Goal: Complete application form

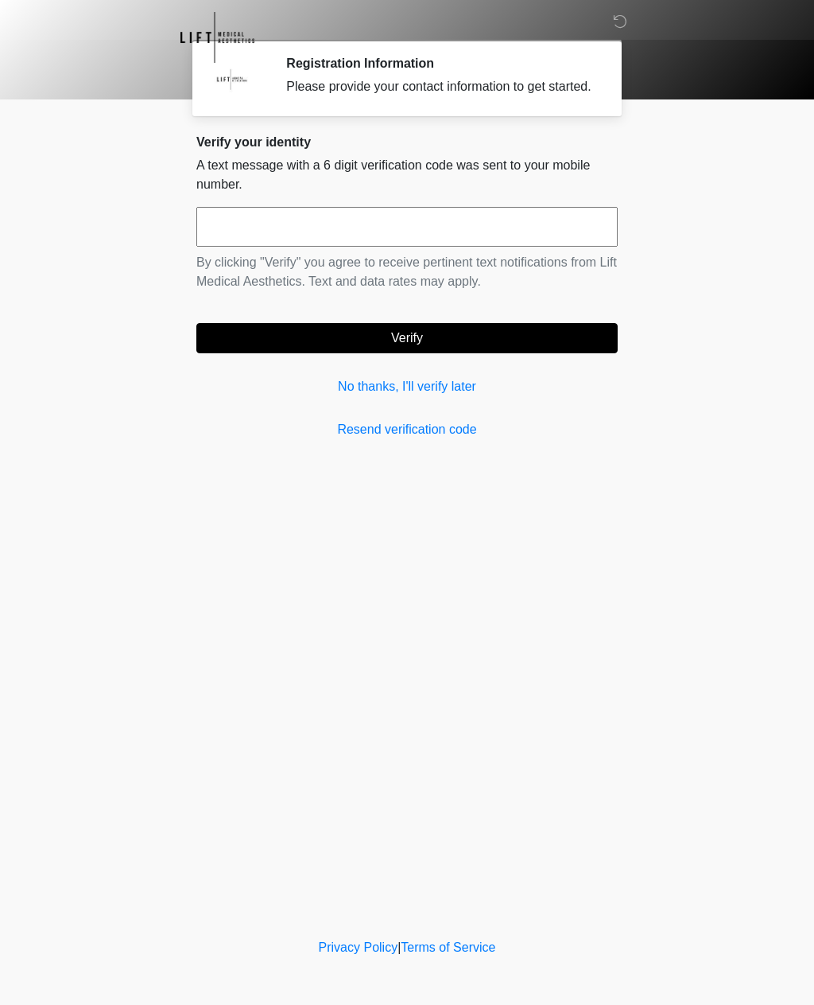
click at [426, 239] on input "text" at bounding box center [407, 227] width 422 height 40
type input "******"
click at [519, 353] on button "Verify" at bounding box center [407, 338] width 422 height 30
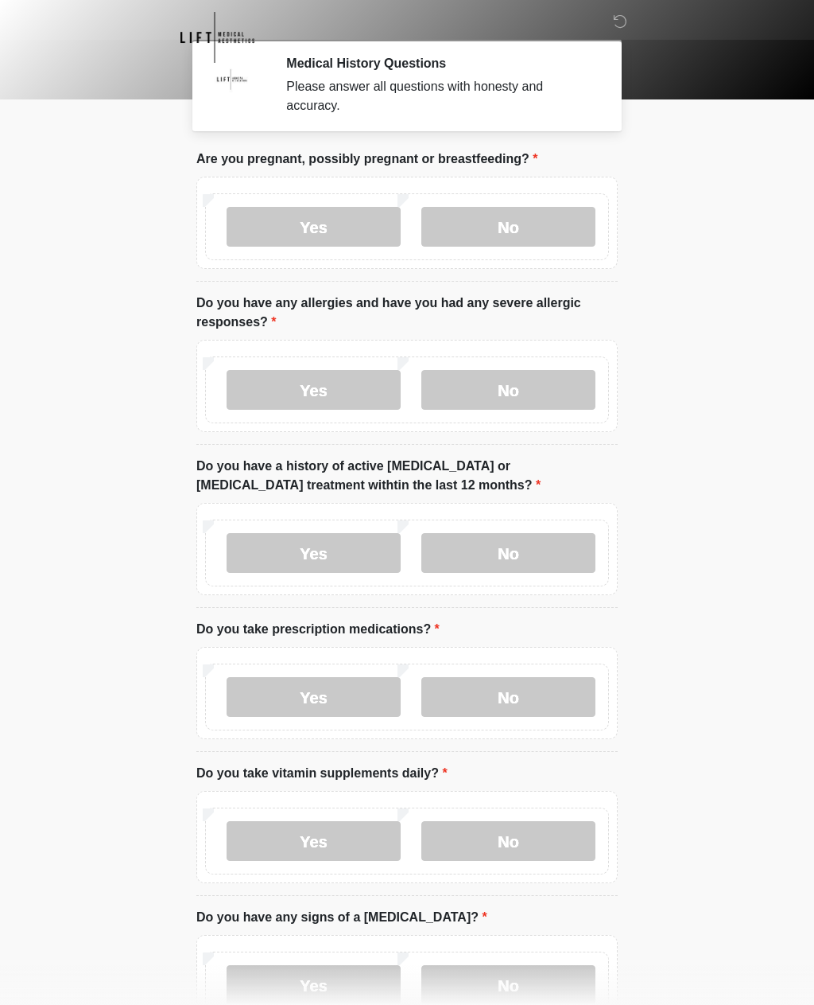
click at [513, 225] on label "No" at bounding box center [509, 227] width 174 height 40
click at [503, 389] on label "No" at bounding box center [509, 390] width 174 height 40
click at [510, 554] on label "No" at bounding box center [509, 553] width 174 height 40
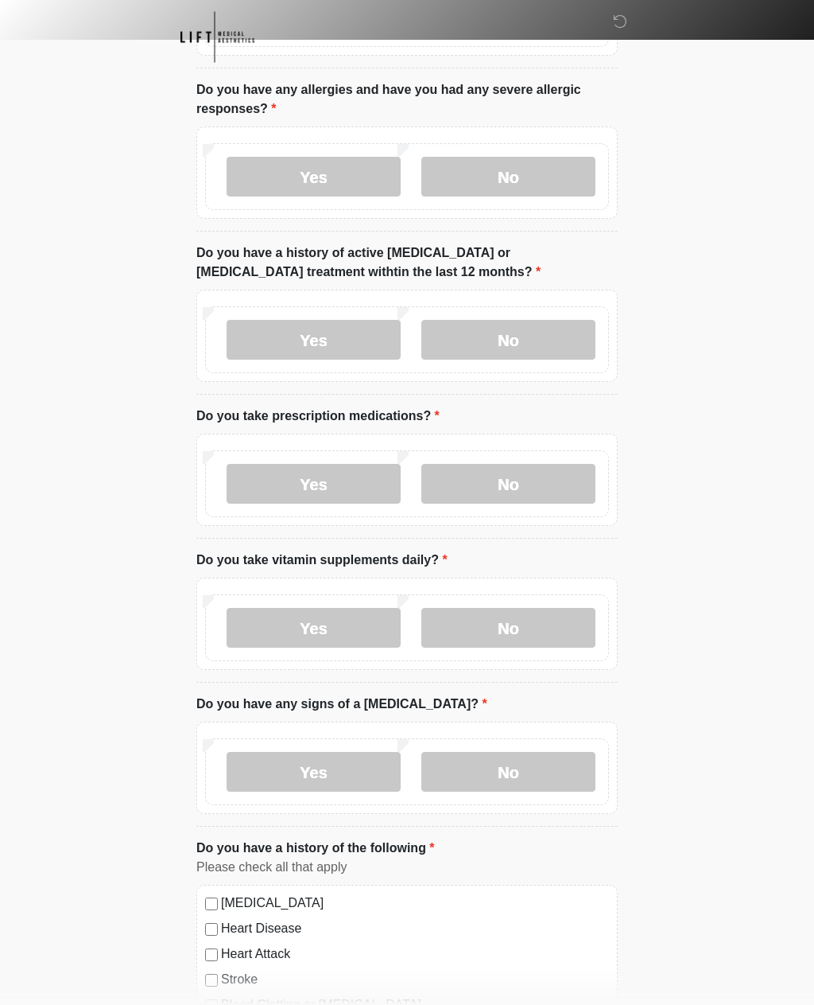
scroll to position [215, 0]
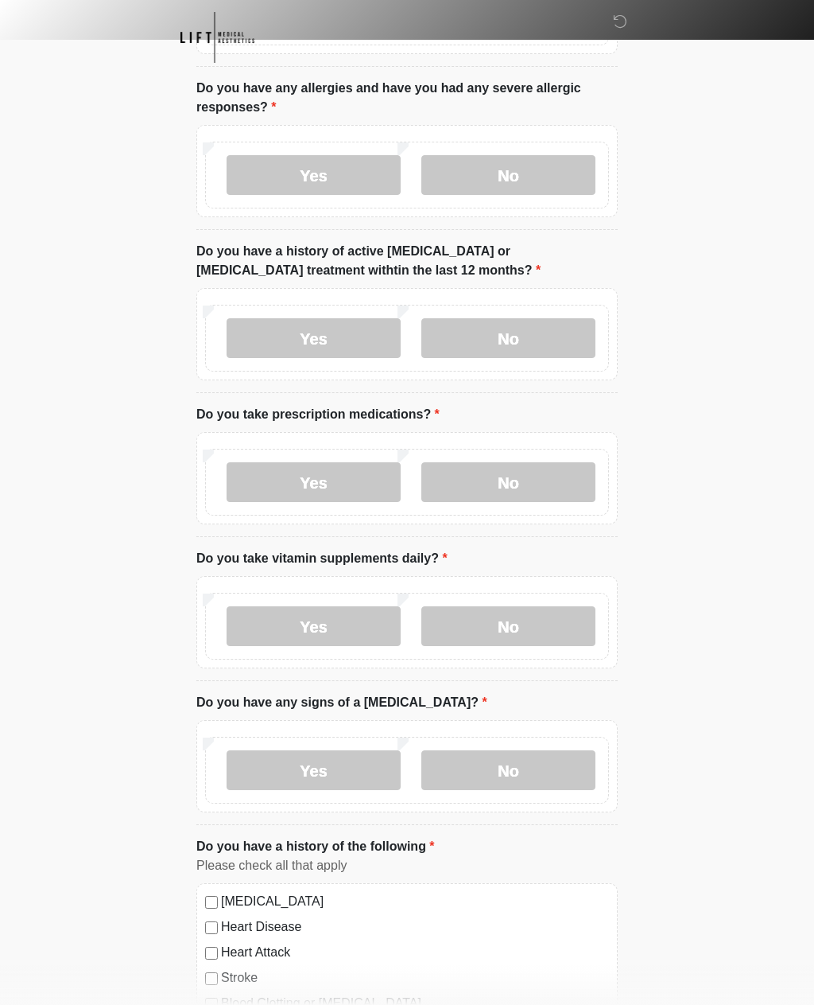
click at [342, 479] on label "Yes" at bounding box center [314, 482] width 174 height 40
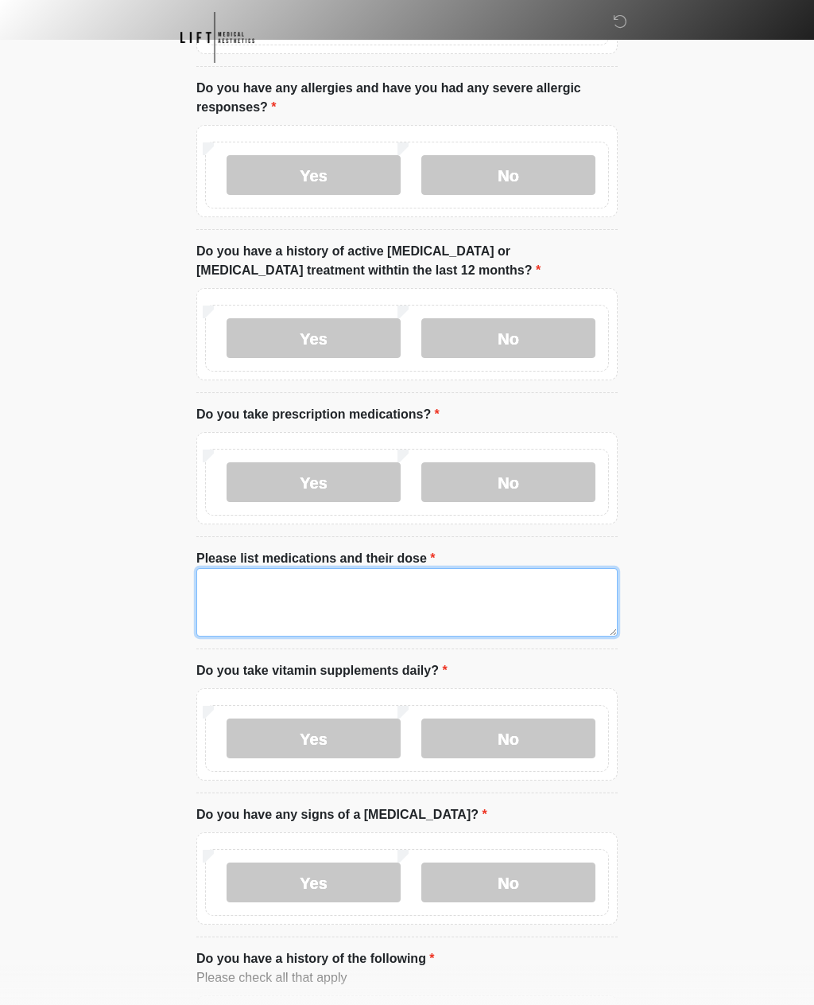
click at [446, 611] on textarea "Please list medications and their dose" at bounding box center [407, 602] width 422 height 68
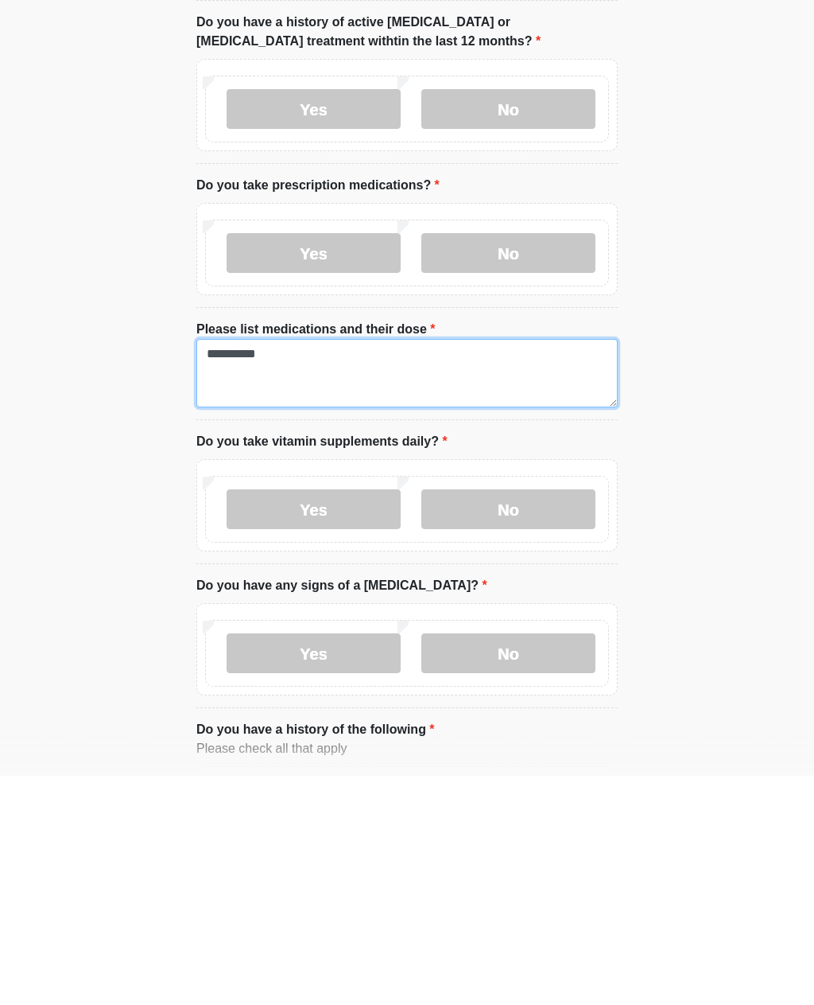
type textarea "**********"
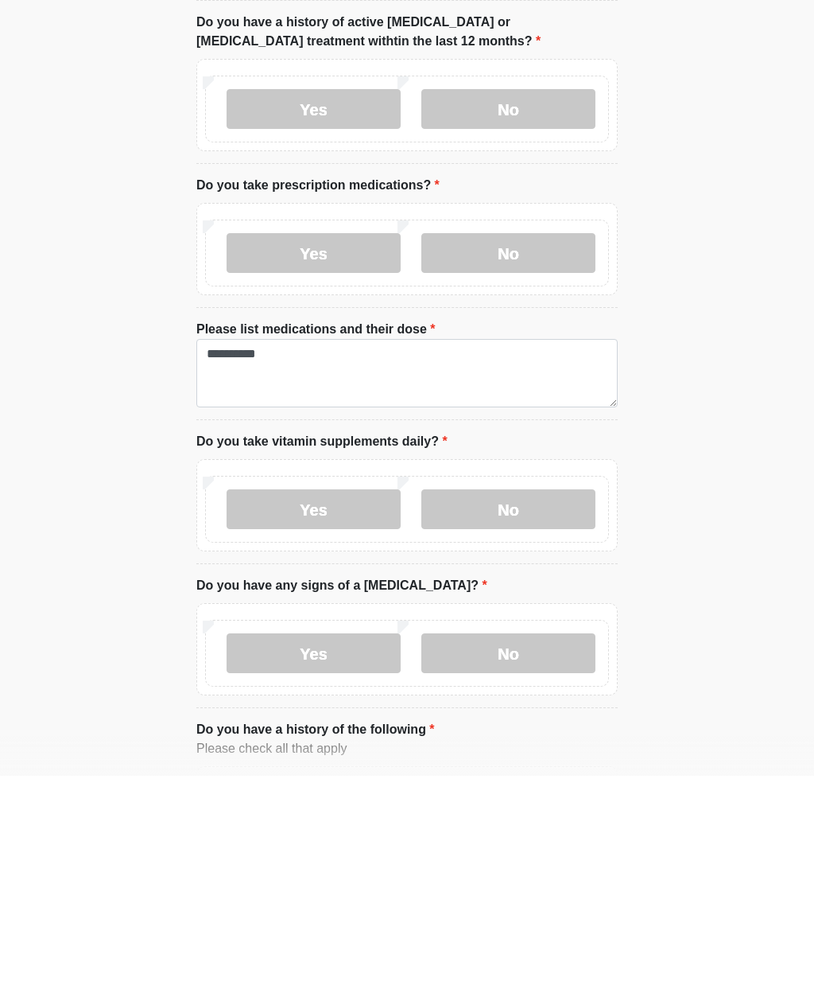
click at [352, 718] on label "Yes" at bounding box center [314, 738] width 174 height 40
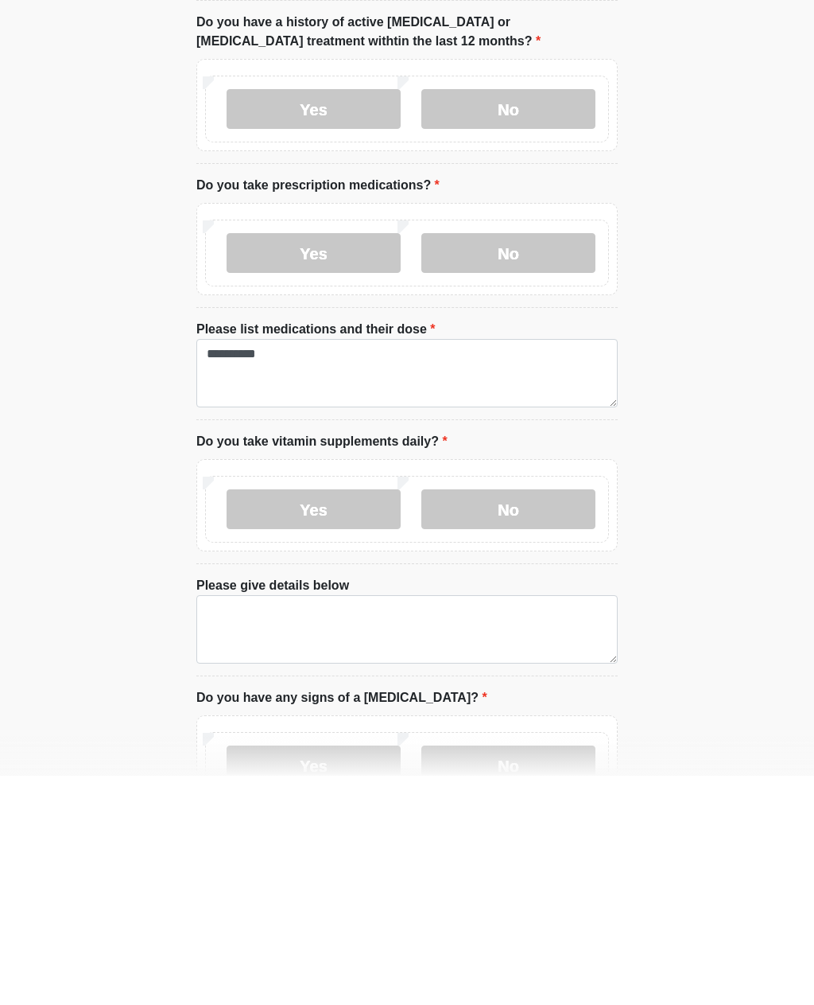
scroll to position [444, 0]
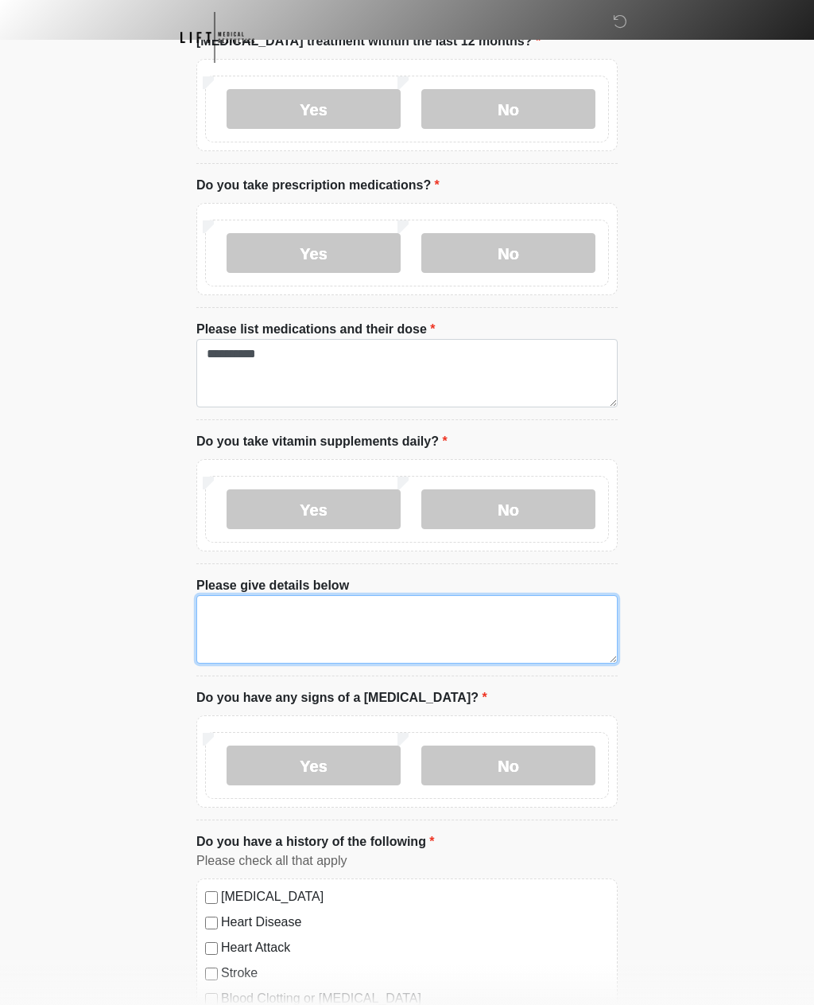
click at [421, 643] on textarea "Please give details below" at bounding box center [407, 629] width 422 height 68
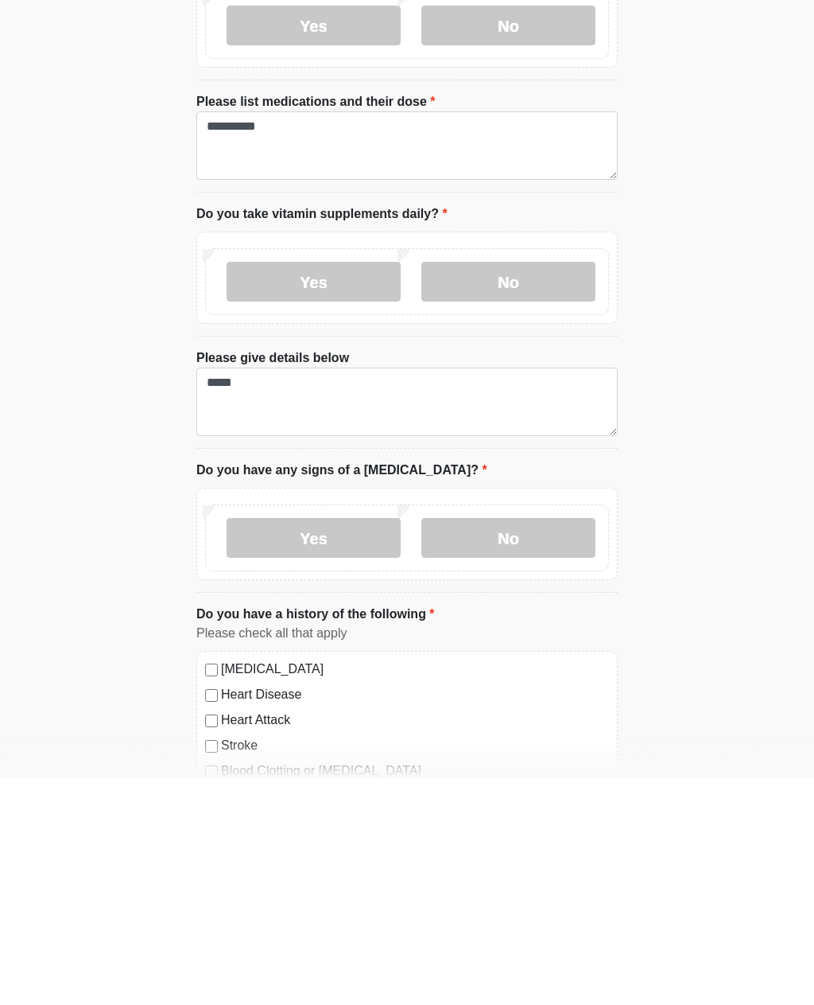
scroll to position [671, 0]
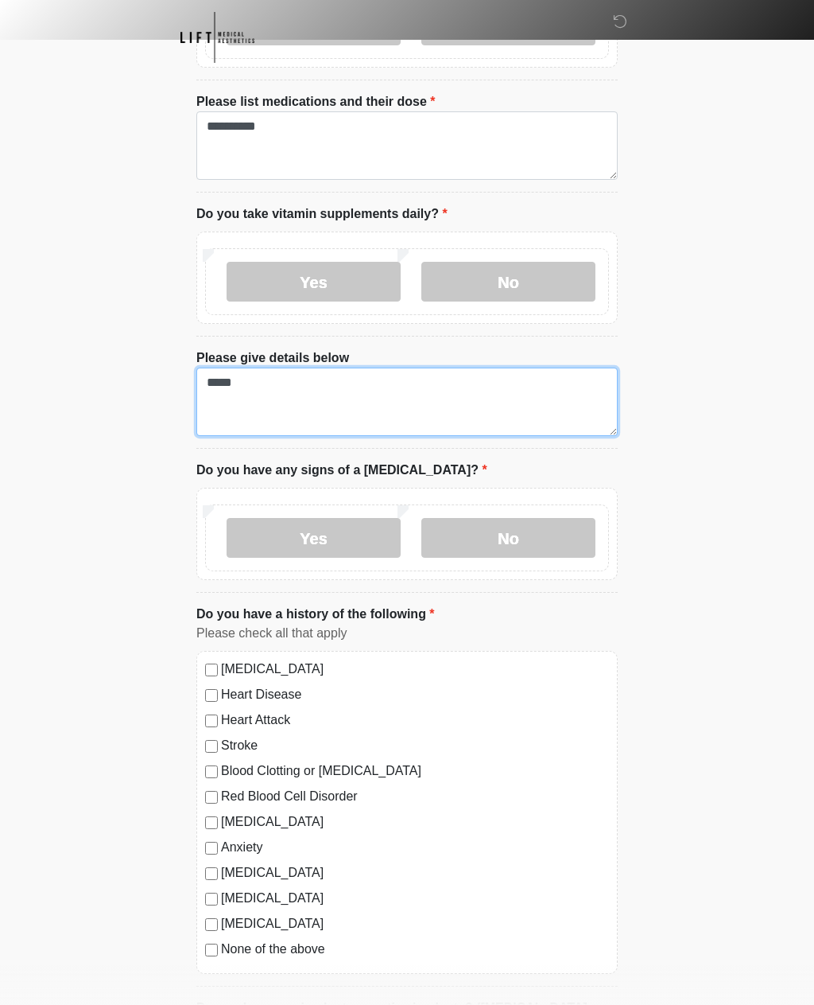
type textarea "*****"
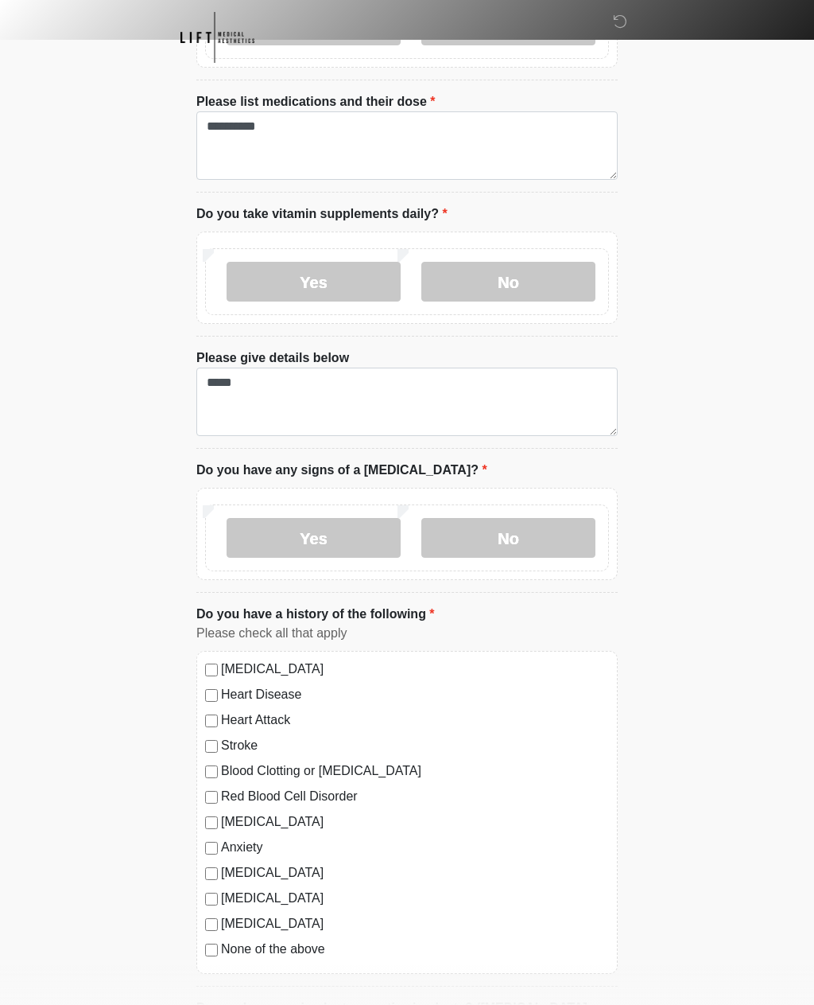
click at [534, 532] on label "No" at bounding box center [509, 538] width 174 height 40
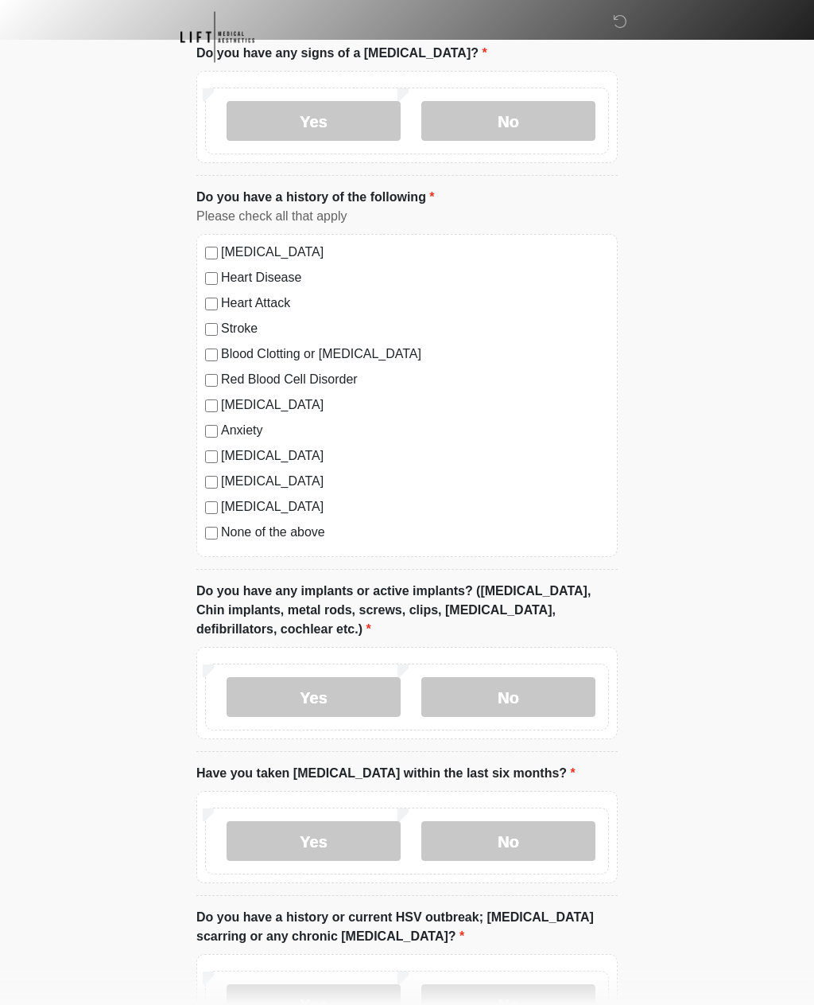
scroll to position [1088, 0]
click at [546, 686] on label "No" at bounding box center [509, 697] width 174 height 40
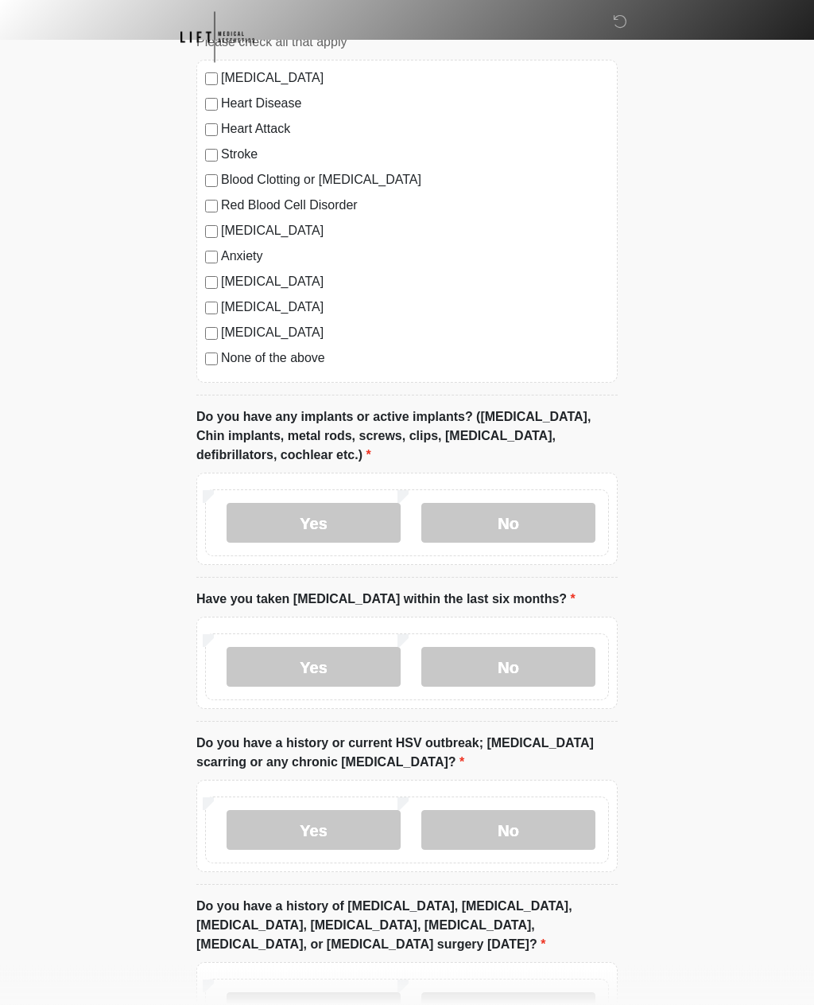
scroll to position [1263, 0]
click at [523, 672] on label "No" at bounding box center [509, 666] width 174 height 40
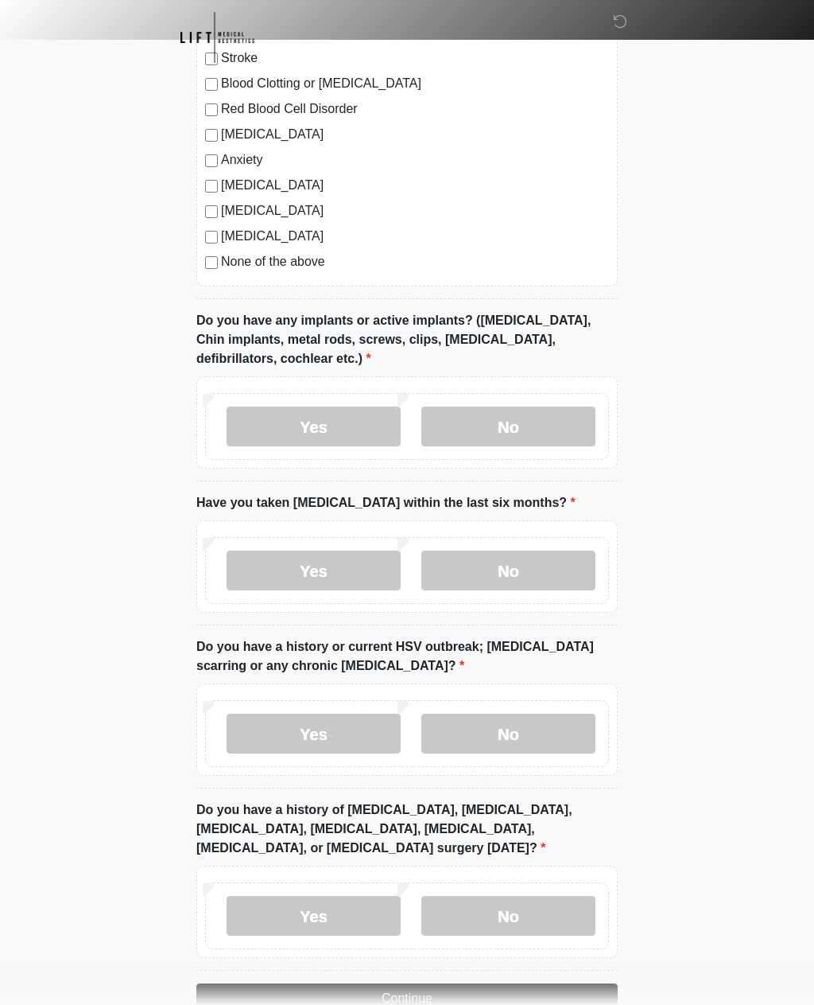
scroll to position [1398, 0]
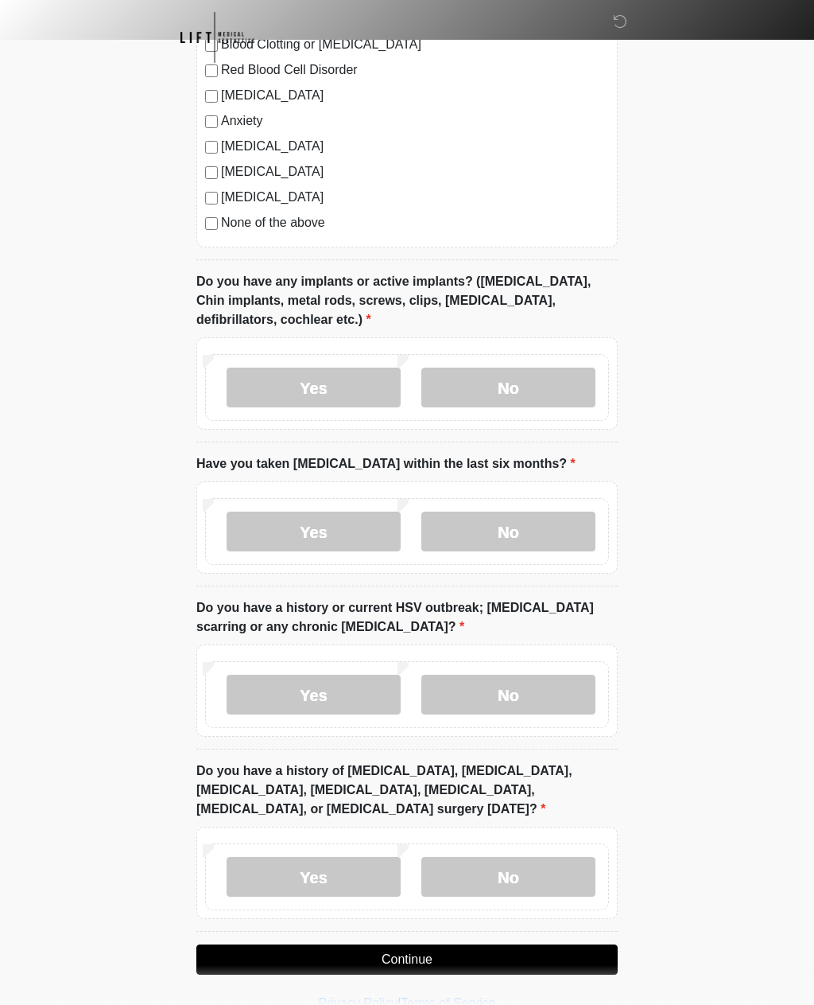
click at [500, 682] on label "No" at bounding box center [509, 694] width 174 height 40
click at [523, 876] on label "No" at bounding box center [509, 877] width 174 height 40
click at [405, 952] on button "Continue" at bounding box center [407, 959] width 422 height 30
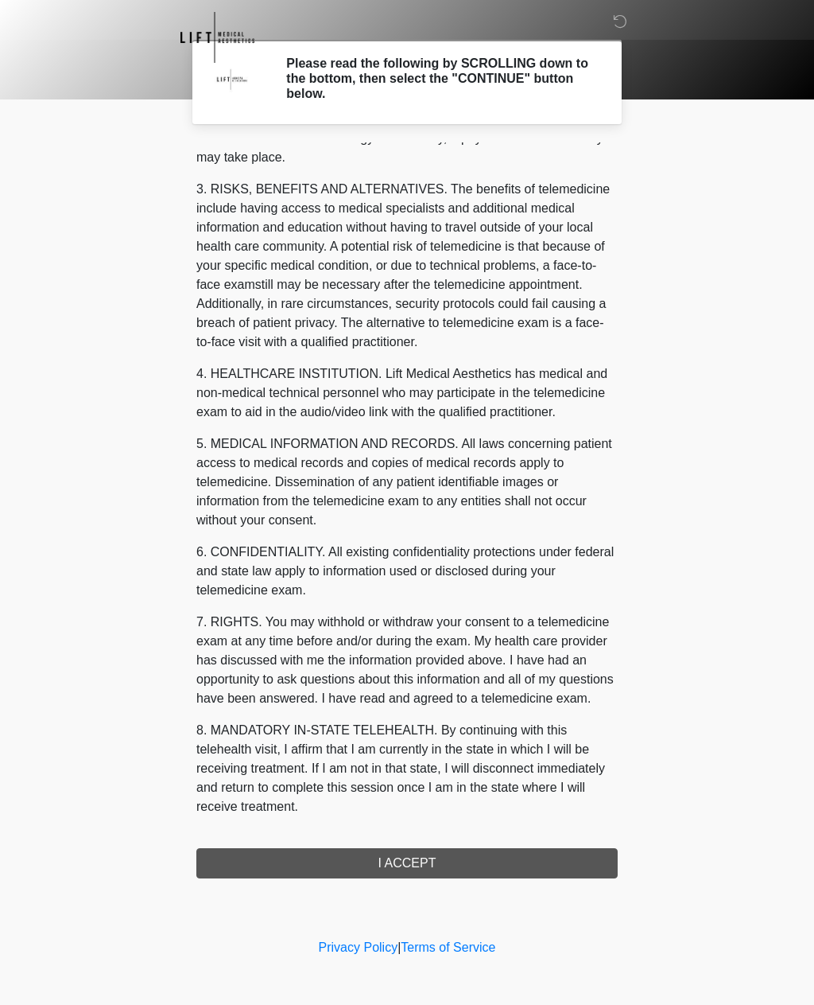
scroll to position [236, 0]
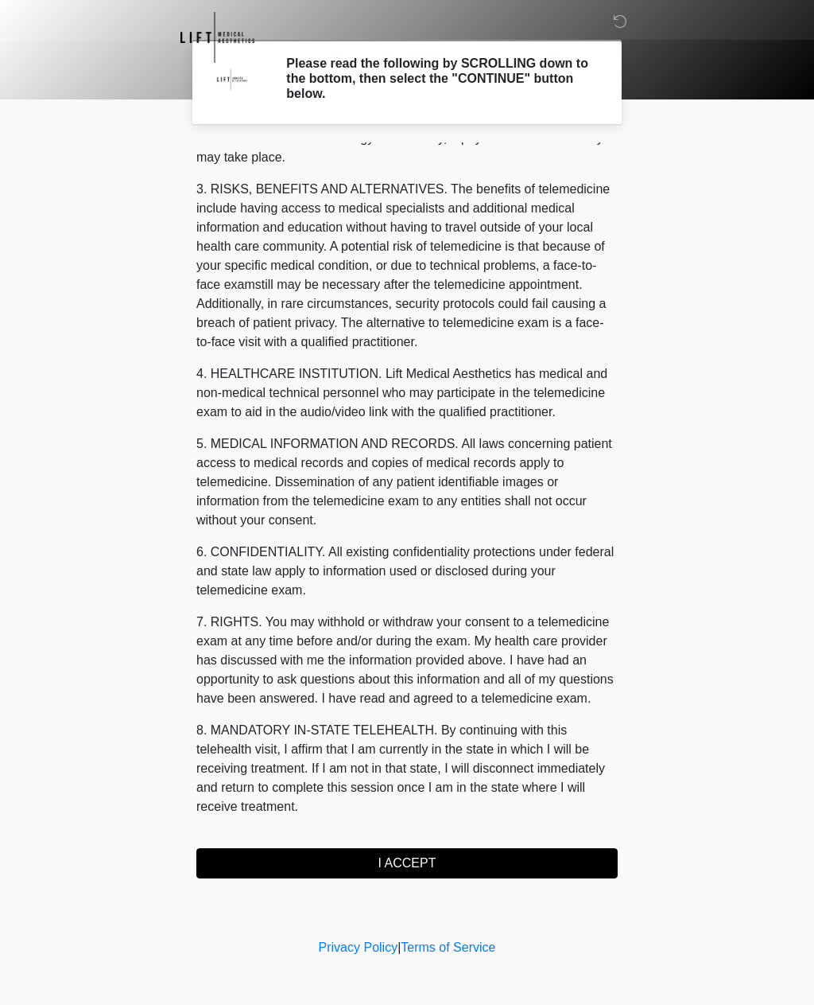
click at [422, 861] on button "I ACCEPT" at bounding box center [407, 863] width 422 height 30
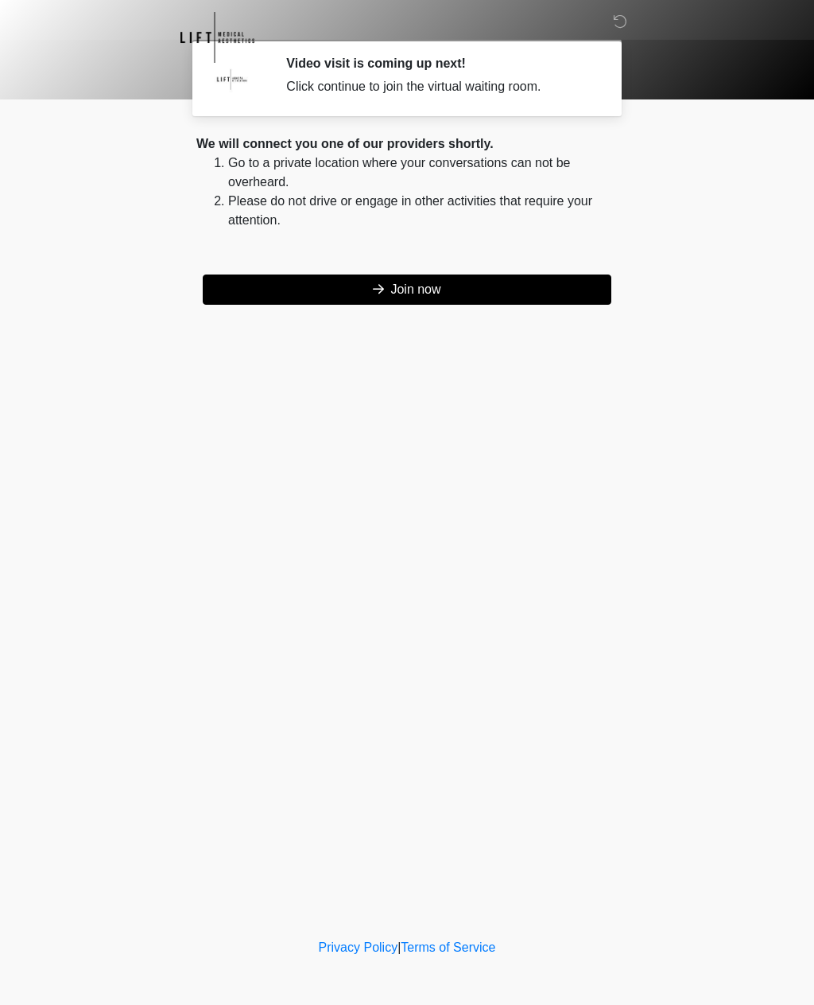
click at [418, 297] on button "Join now" at bounding box center [407, 289] width 409 height 30
